Goal: Information Seeking & Learning: Check status

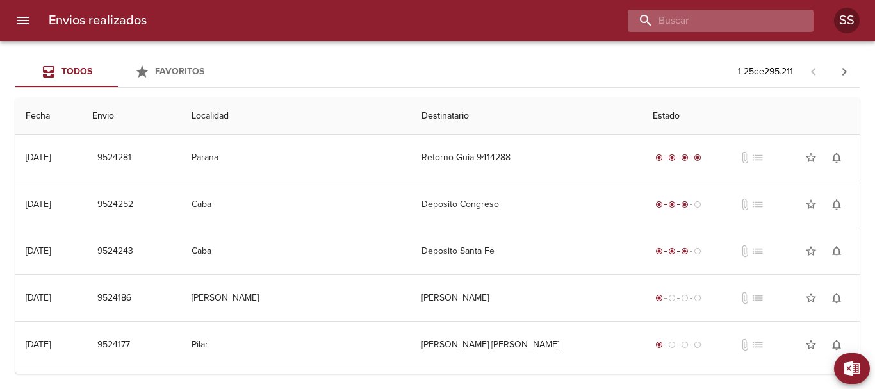
click at [724, 15] on input "buscar" at bounding box center [710, 21] width 164 height 22
paste input "[PERSON_NAME]"
type input "[PERSON_NAME]"
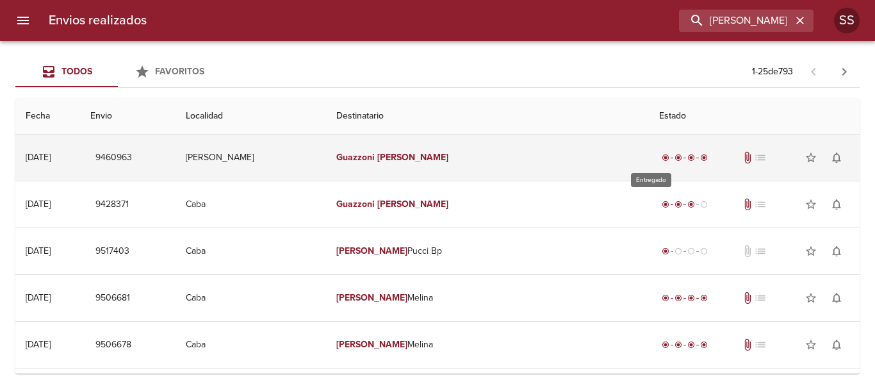
click at [683, 158] on span "Tabla de envíos del cliente" at bounding box center [684, 158] width 3 height 1
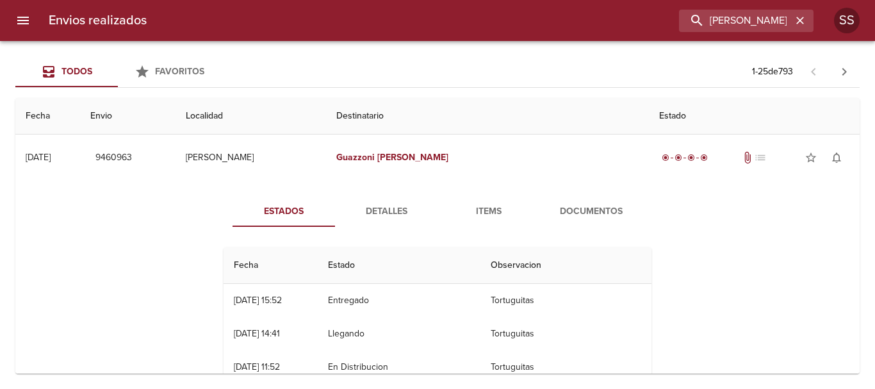
click at [596, 209] on span "Documentos" at bounding box center [591, 212] width 87 height 16
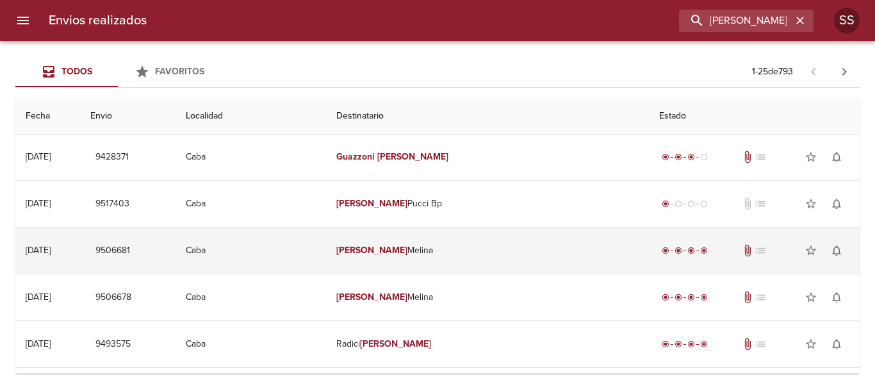
scroll to position [64, 0]
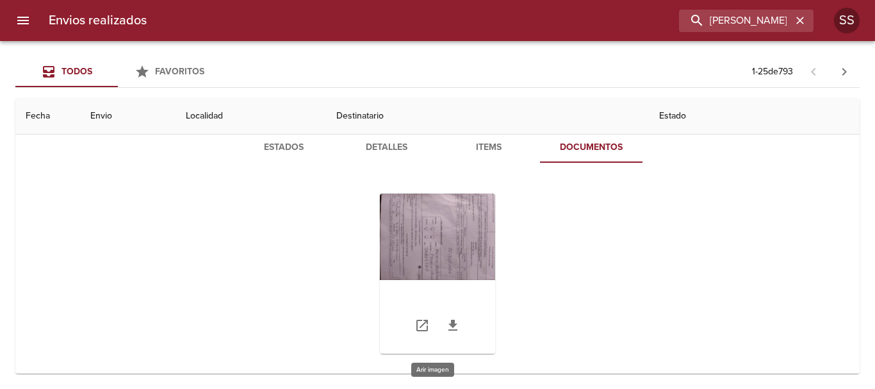
click at [414, 244] on div "Tabla de envíos del cliente" at bounding box center [437, 273] width 115 height 160
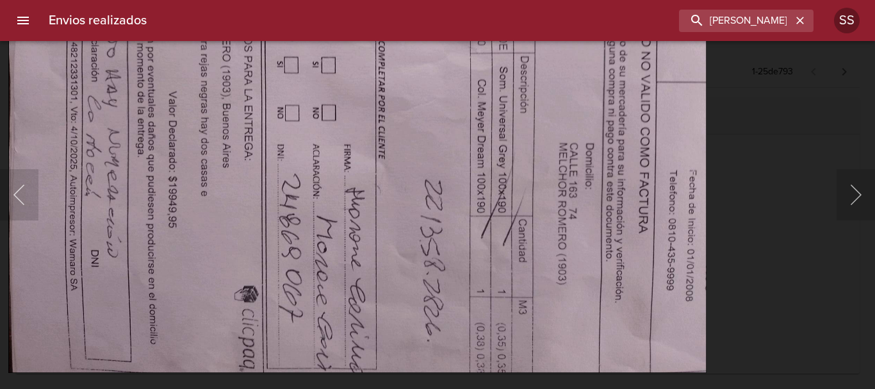
click at [423, 251] on img "Lightbox" at bounding box center [357, 111] width 698 height 524
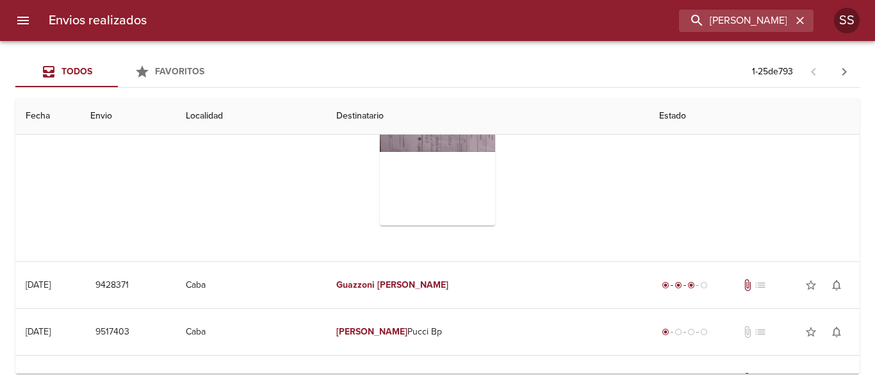
scroll to position [0, 0]
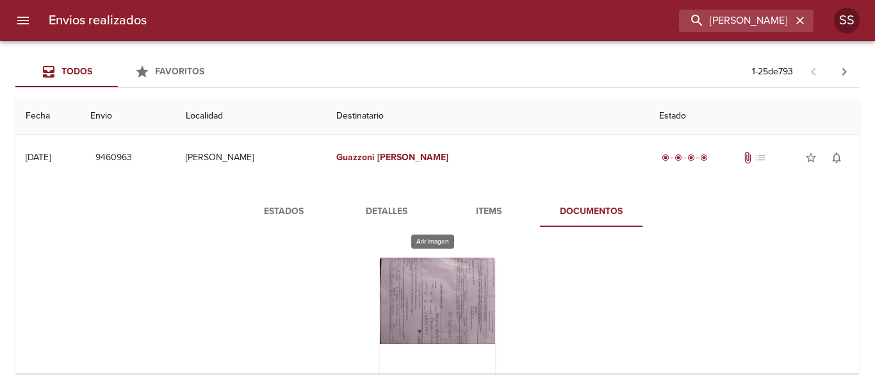
click at [416, 284] on div "Tabla de envíos del cliente" at bounding box center [437, 337] width 115 height 160
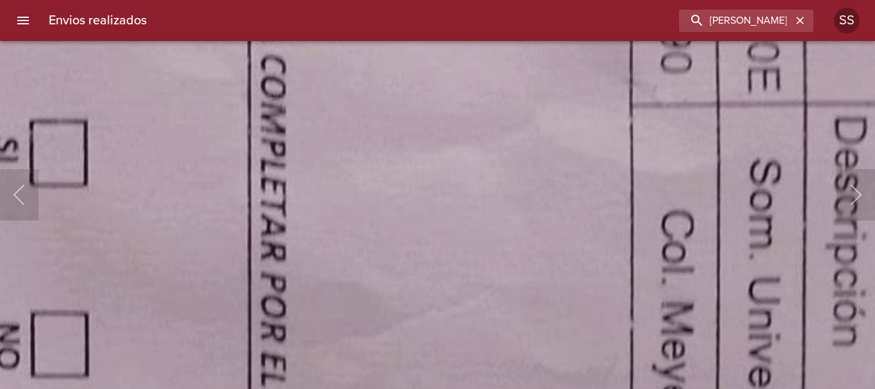
click at [665, 0] on html "Envios realizados GUAZZONI BRUNO SS Todos Favoritos 1 - 25 de 793 Fecha Envio L…" at bounding box center [437, 0] width 875 height 0
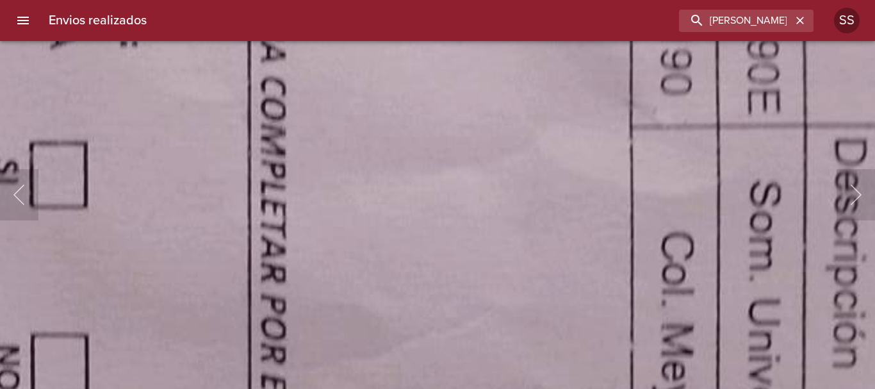
click at [677, 356] on img "Lightbox" at bounding box center [175, 360] width 2816 height 2113
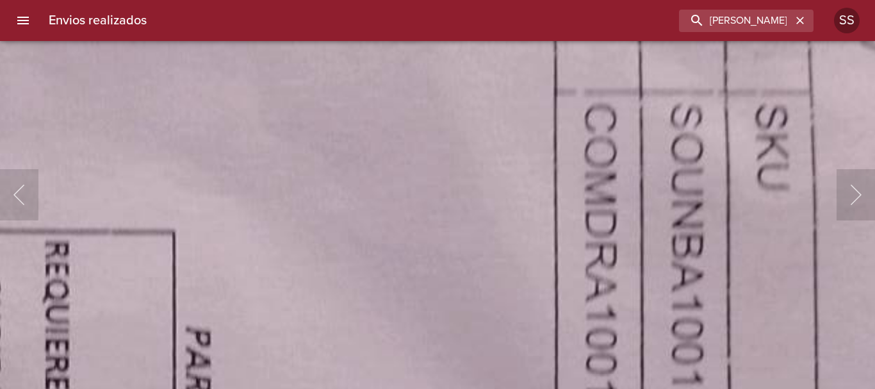
click at [498, 0] on html "Envios realizados GUAZZONI BRUNO SS Todos Favoritos 1 - 25 de 793 Fecha Envio L…" at bounding box center [437, 0] width 875 height 0
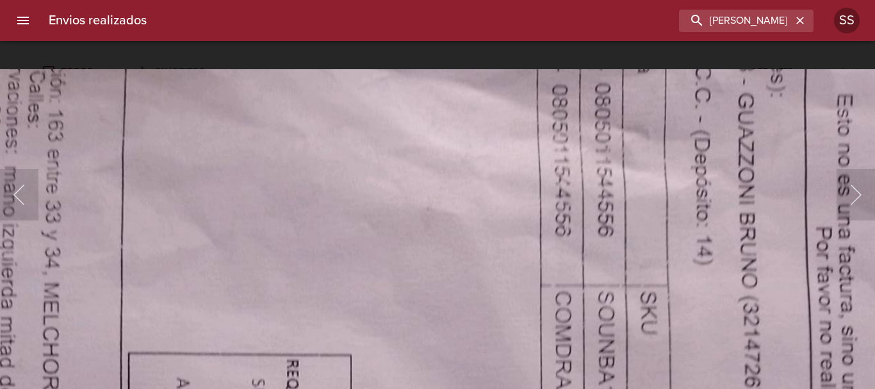
click at [801, 20] on icon "button" at bounding box center [799, 20] width 13 height 13
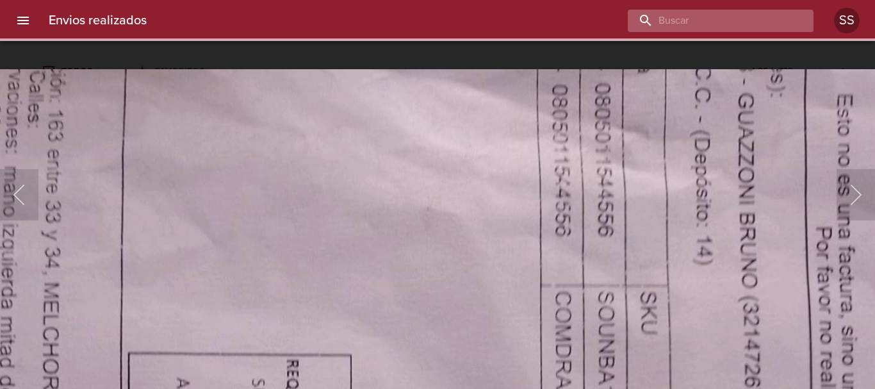
click at [724, 18] on input "buscar" at bounding box center [710, 21] width 164 height 22
paste input "[PERSON_NAME]"
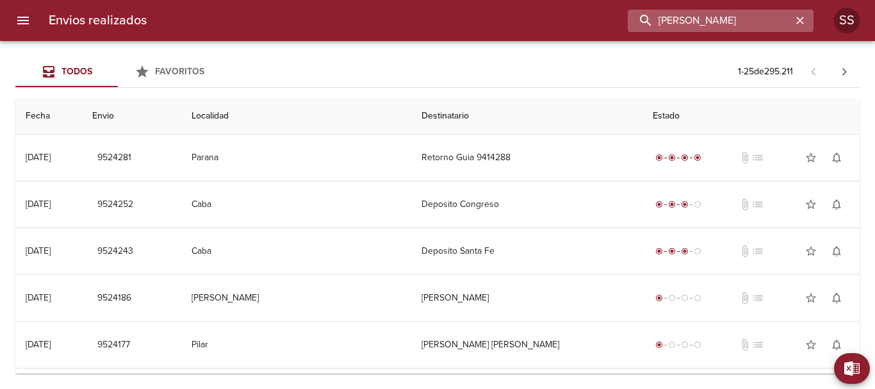
type input "[PERSON_NAME]"
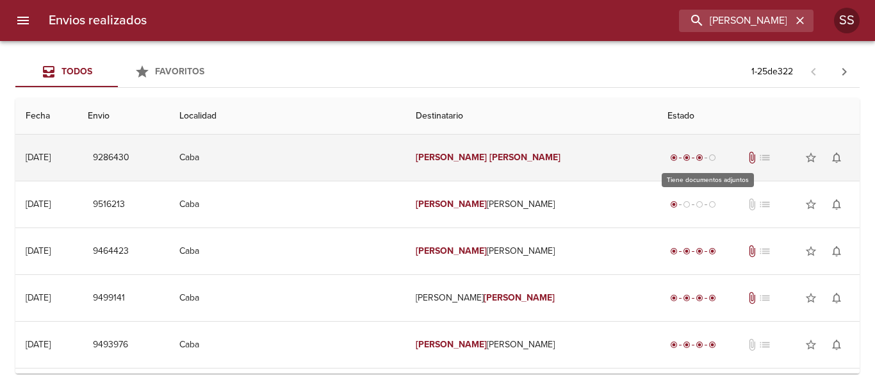
click at [745, 158] on span "attach_file" at bounding box center [751, 157] width 13 height 13
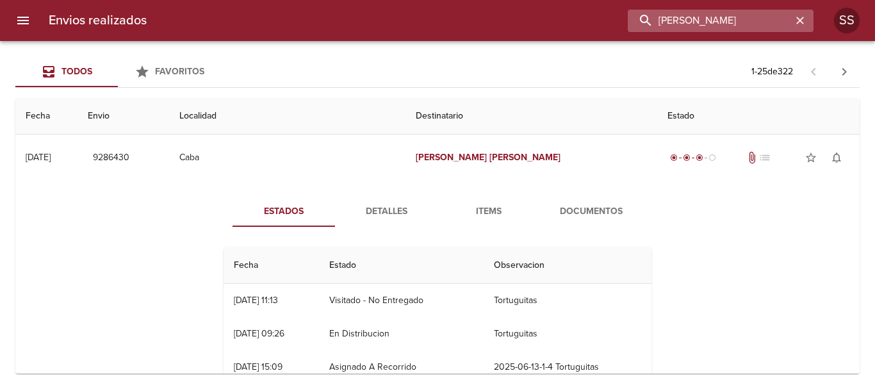
click at [699, 19] on input "[PERSON_NAME]" at bounding box center [710, 21] width 164 height 22
click at [749, 22] on input "[PERSON_NAME]" at bounding box center [710, 21] width 164 height 22
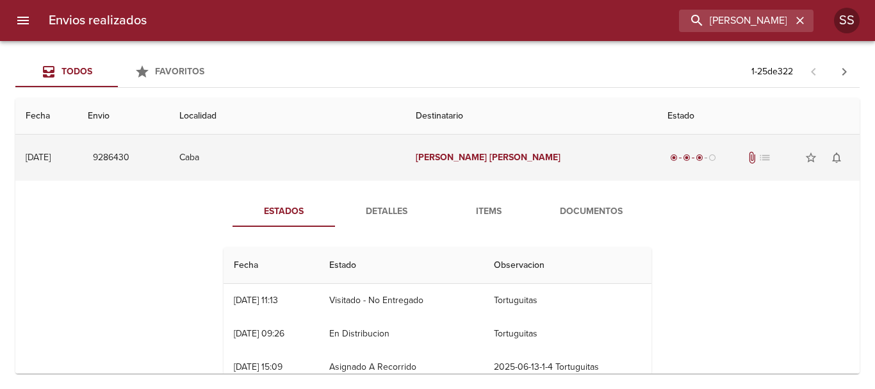
click at [48, 154] on div "[DATE]" at bounding box center [38, 157] width 25 height 11
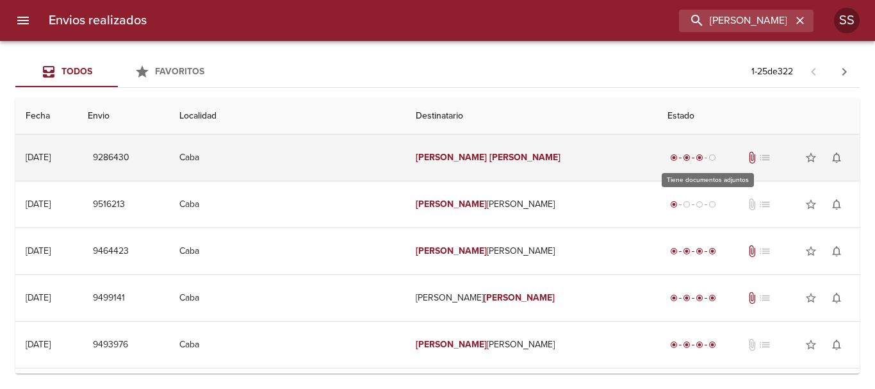
click at [745, 160] on span "attach_file" at bounding box center [751, 157] width 13 height 13
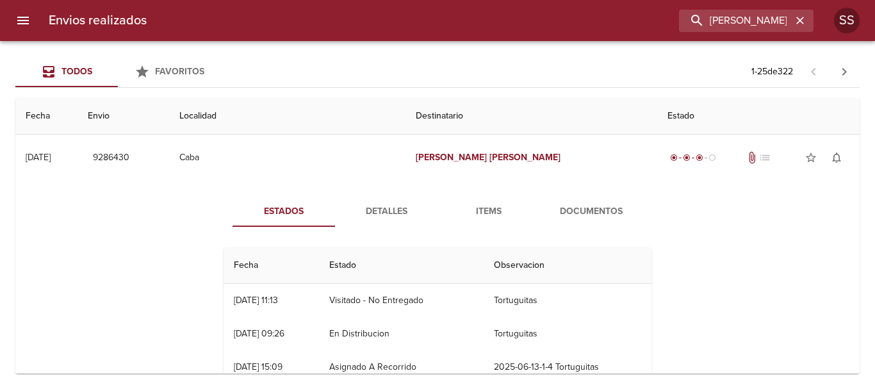
click at [580, 211] on span "Documentos" at bounding box center [591, 212] width 87 height 16
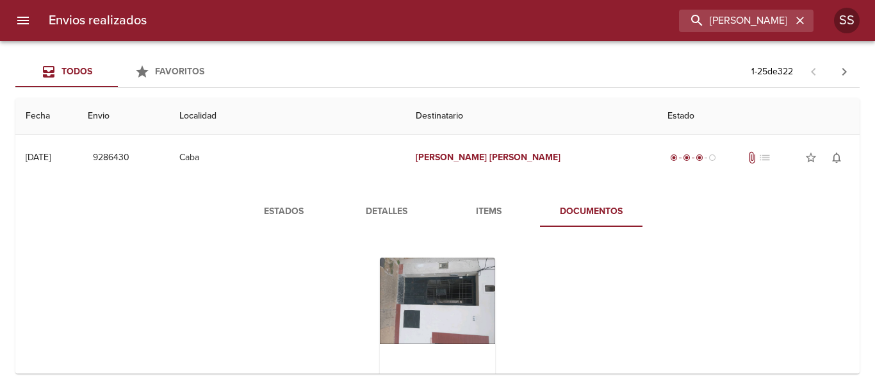
click at [587, 212] on span "Documentos" at bounding box center [591, 212] width 87 height 16
click at [419, 301] on div "Tabla de envíos del cliente" at bounding box center [437, 337] width 115 height 160
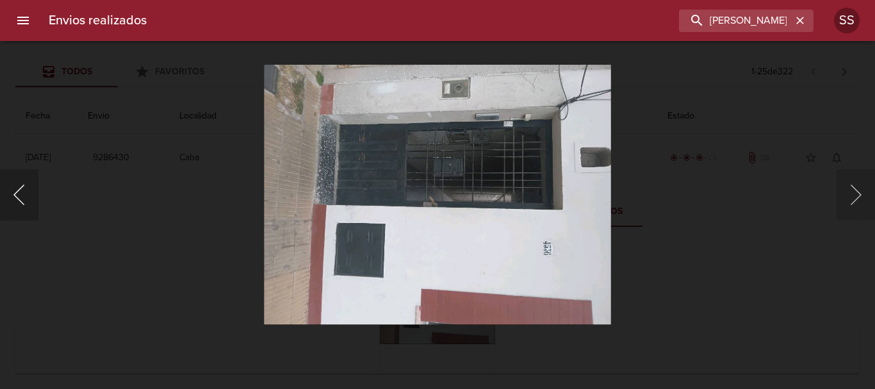
click at [15, 193] on button "Anterior" at bounding box center [19, 194] width 38 height 51
click at [15, 196] on button "Anterior" at bounding box center [19, 194] width 38 height 51
click at [853, 197] on button "Siguiente" at bounding box center [855, 194] width 38 height 51
click at [785, 22] on input "[PERSON_NAME]" at bounding box center [710, 21] width 164 height 22
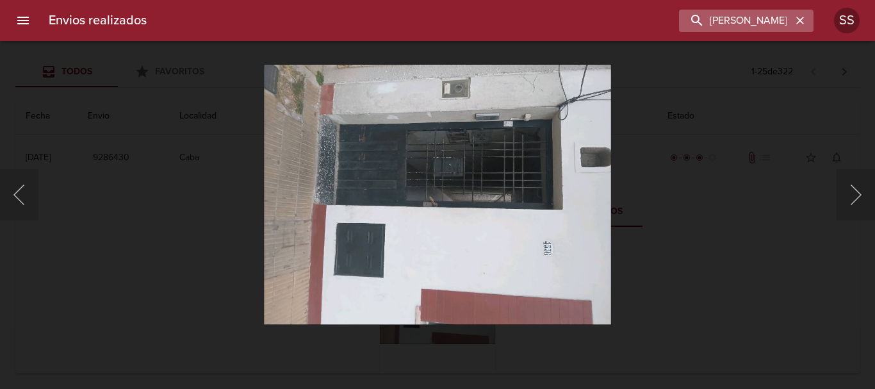
click at [800, 19] on icon "button" at bounding box center [799, 20] width 13 height 13
